Goal: Information Seeking & Learning: Learn about a topic

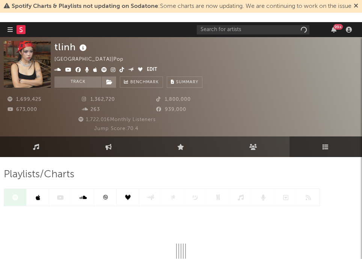
click at [206, 39] on div "tlinh [GEOGRAPHIC_DATA] | Pop Edit Track Benchmark Summary 1,699,425 1,362,720 …" at bounding box center [181, 86] width 362 height 99
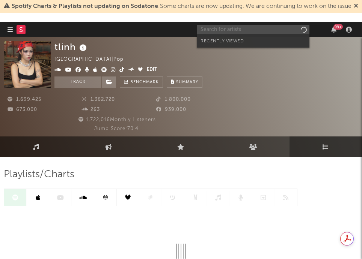
click at [211, 30] on input "text" at bounding box center [253, 29] width 113 height 9
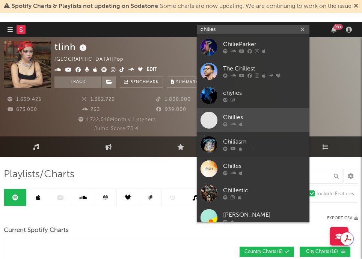
type input "chilies"
click at [209, 122] on span at bounding box center [208, 120] width 17 height 17
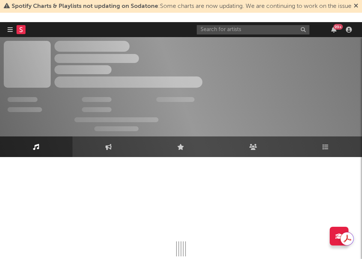
select select "1w"
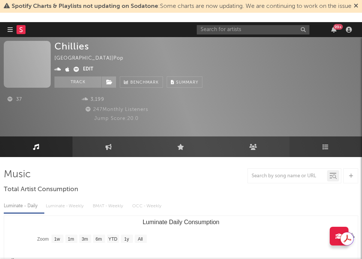
click at [323, 144] on icon at bounding box center [325, 147] width 6 height 6
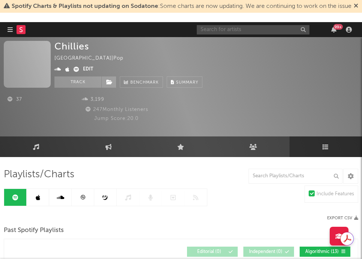
click at [259, 28] on input "text" at bounding box center [253, 29] width 113 height 9
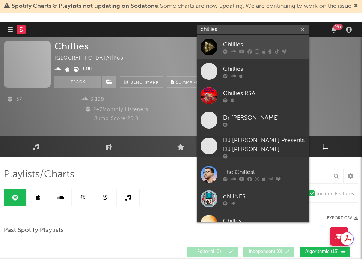
type input "chillies"
click at [208, 46] on div at bounding box center [208, 47] width 17 height 17
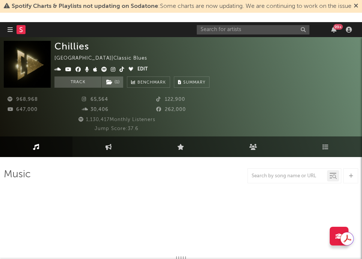
select select "6m"
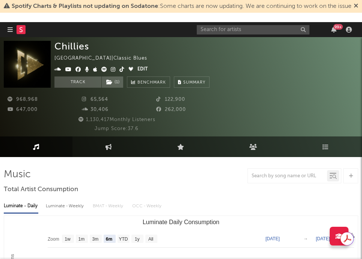
select select "6m"
click at [138, 173] on div at bounding box center [181, 176] width 354 height 15
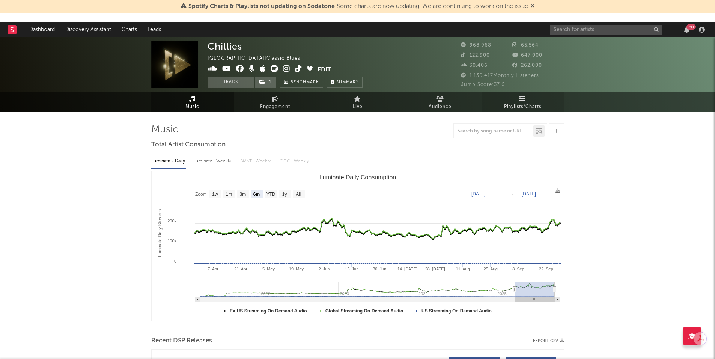
click at [361, 108] on span "Playlists/Charts" at bounding box center [522, 106] width 37 height 9
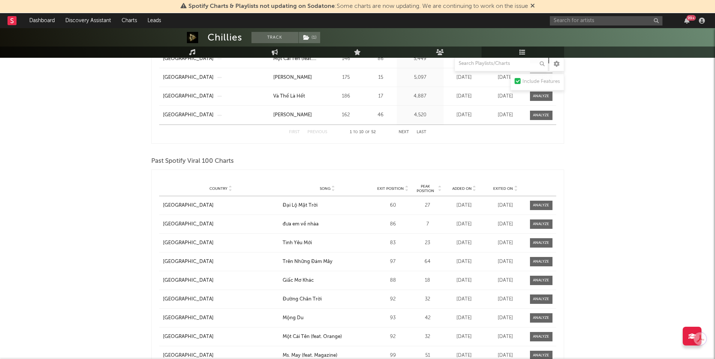
scroll to position [863, 0]
